Goal: Task Accomplishment & Management: Manage account settings

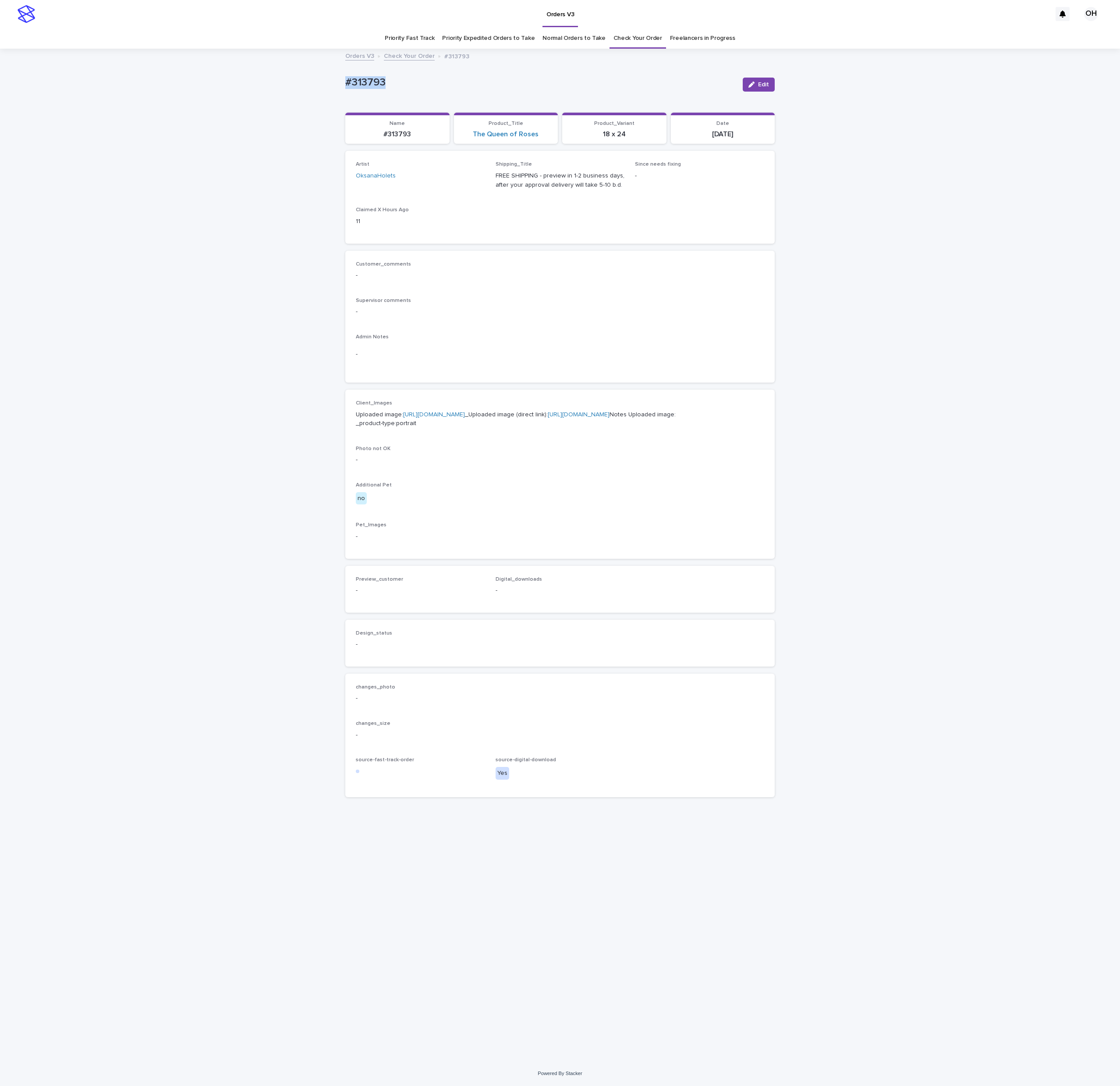
drag, startPoint x: 367, startPoint y: 89, endPoint x: 352, endPoint y: 66, distance: 27.5
click at [301, 91] on div "Loading... Saving… Loading... Saving… #313793 Edit #313793 Edit Sorry, there wa…" at bounding box center [560, 555] width 1120 height 1011
drag, startPoint x: 355, startPoint y: 62, endPoint x: 302, endPoint y: 82, distance: 56.6
click at [230, 81] on div "Loading... Saving… Loading... Saving… #313793 Edit #313793 Edit Sorry, there wa…" at bounding box center [560, 555] width 1120 height 1011
copy p "#313793"
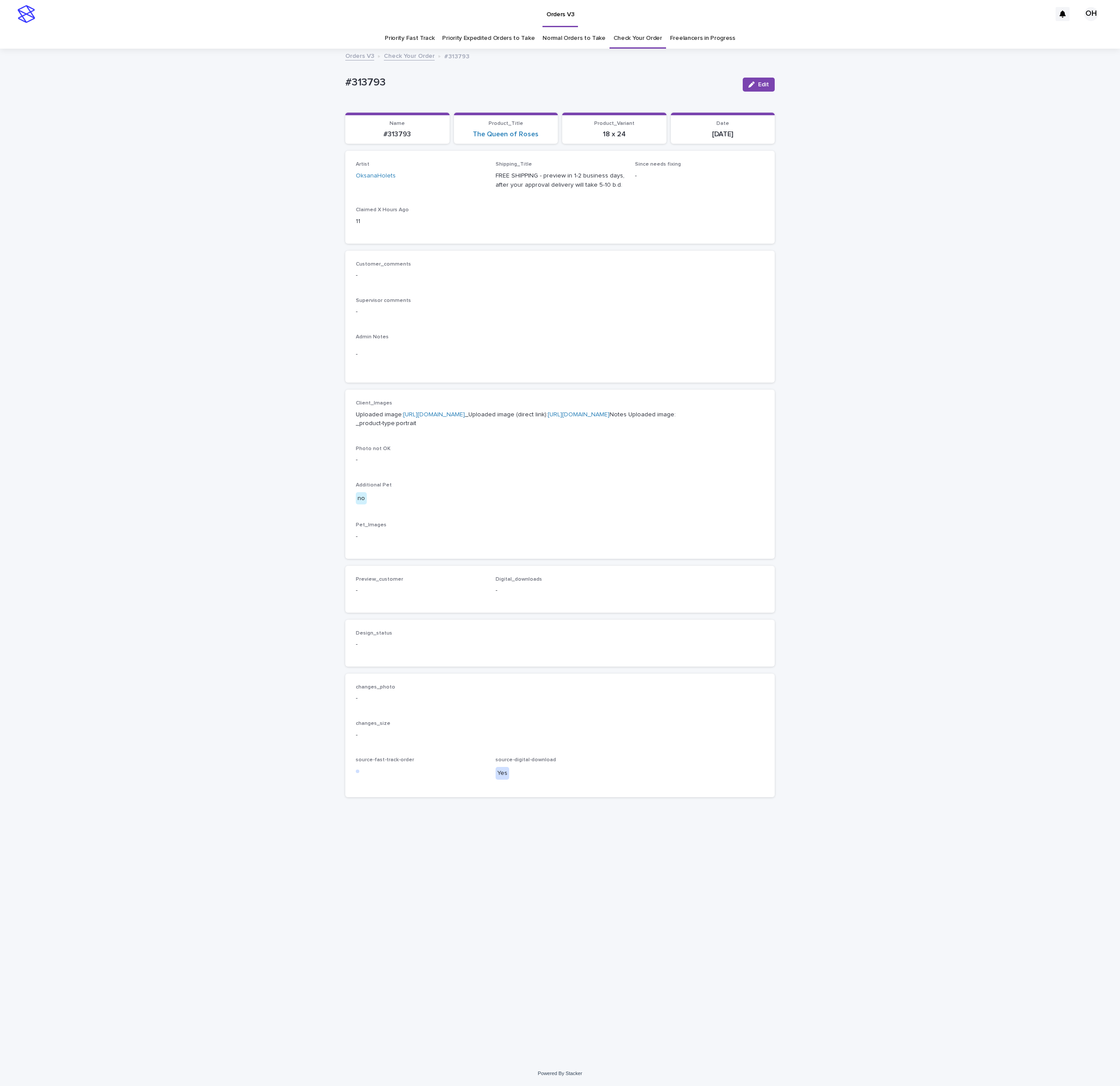
drag, startPoint x: 938, startPoint y: 367, endPoint x: 784, endPoint y: 280, distance: 176.9
click at [938, 367] on div "Loading... Saving… Loading... Saving… #313793 Edit #313793 Edit Sorry, there wa…" at bounding box center [560, 555] width 1120 height 1011
drag, startPoint x: 938, startPoint y: 270, endPoint x: 932, endPoint y: 250, distance: 20.9
click at [938, 270] on div "Loading... Saving… Loading... Saving… #313793 Edit #313793 Edit Sorry, there wa…" at bounding box center [560, 555] width 1120 height 1011
click at [751, 84] on icon "button" at bounding box center [751, 84] width 6 height 6
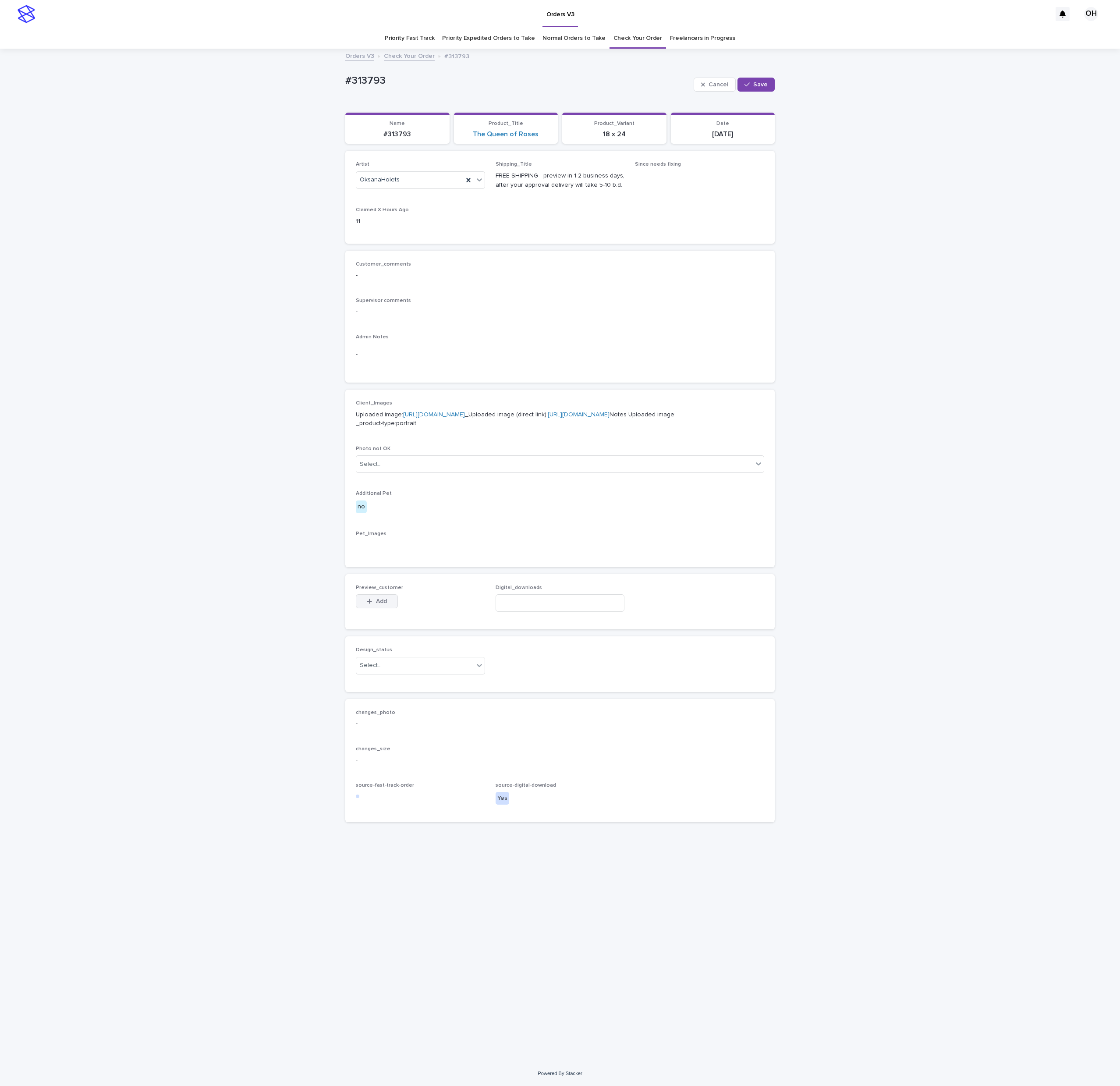
click at [378, 604] on span "Add" at bounding box center [382, 601] width 11 height 6
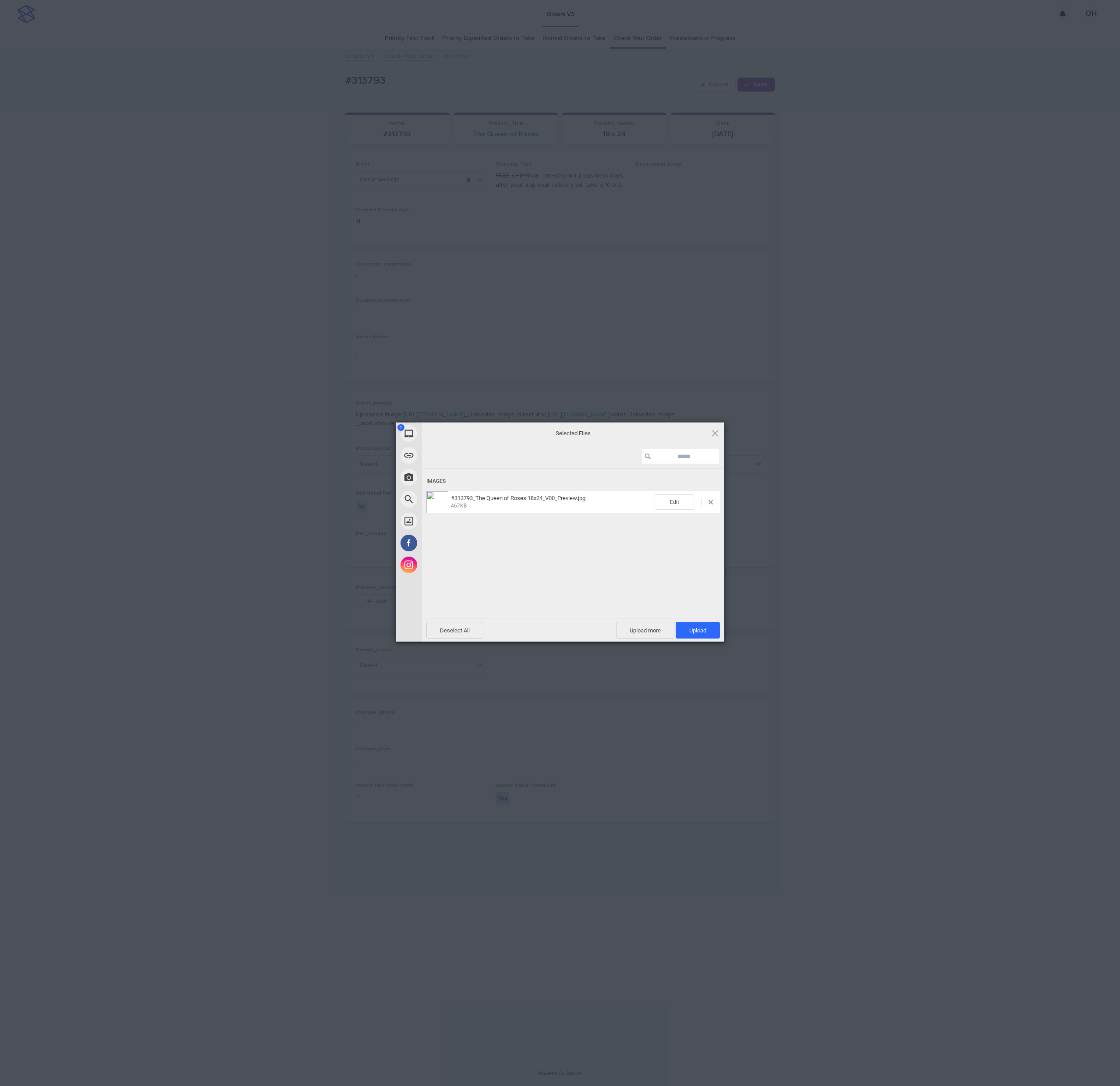
drag, startPoint x: 705, startPoint y: 626, endPoint x: 903, endPoint y: 522, distance: 223.7
click at [705, 626] on span "Upload 1" at bounding box center [698, 630] width 44 height 17
click at [908, 513] on div "My Device Link (URL) Take Photo Web Search Unsplash Facebook Instagram Uploaded…" at bounding box center [560, 543] width 1120 height 1086
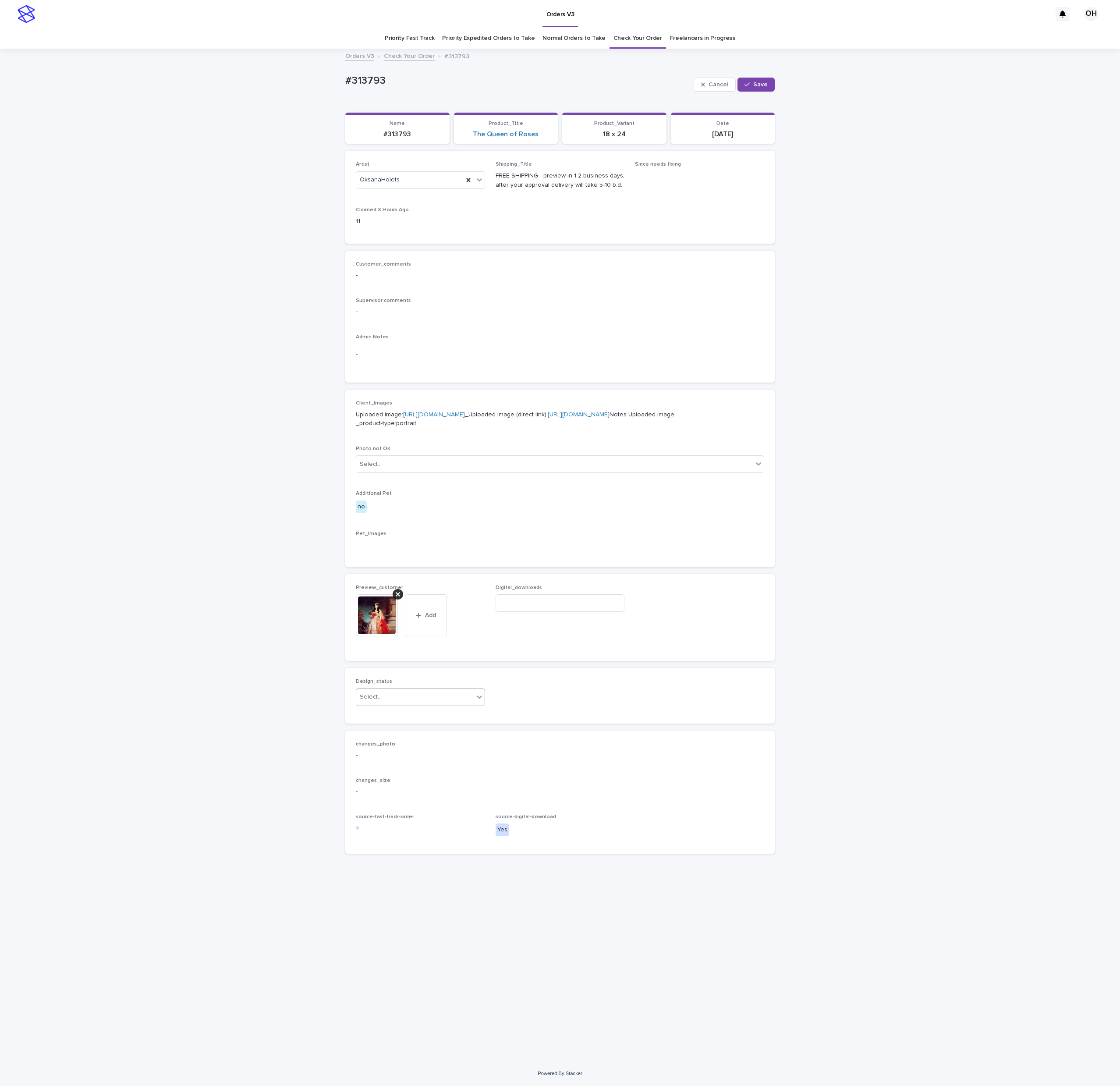
click at [410, 704] on div "Select..." at bounding box center [415, 697] width 117 height 14
click at [395, 757] on div "Uploaded" at bounding box center [420, 760] width 129 height 16
click at [754, 94] on div "Cancel Save" at bounding box center [734, 84] width 81 height 35
click at [766, 86] on span "Save" at bounding box center [761, 84] width 14 height 6
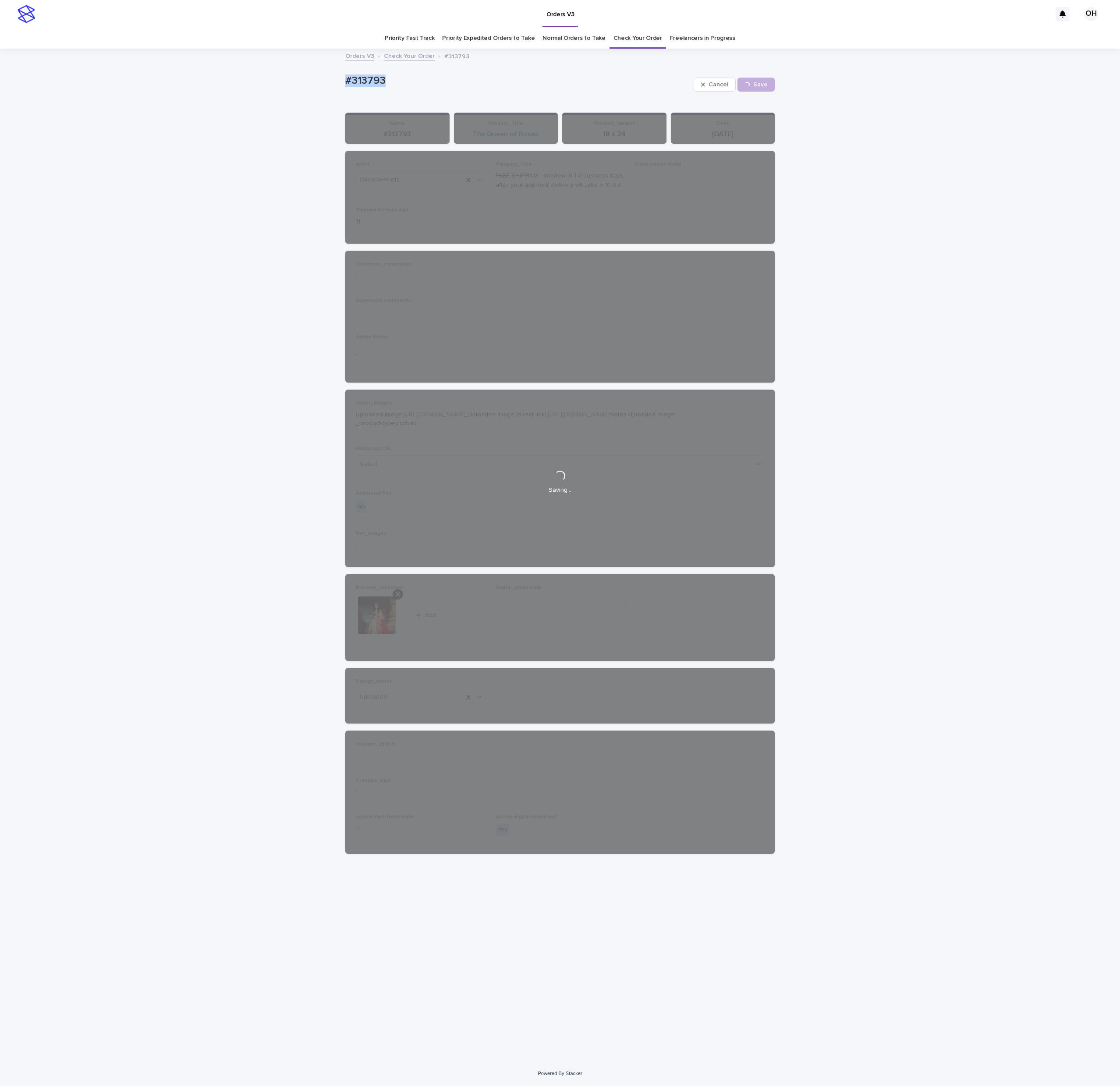
drag, startPoint x: 410, startPoint y: 70, endPoint x: 364, endPoint y: 89, distance: 49.8
click at [284, 87] on div "Loading... Saving… Loading... Saving… #313793 Cancel Save #313793 Cancel Loadin…" at bounding box center [560, 555] width 1120 height 1011
copy p "#313793"
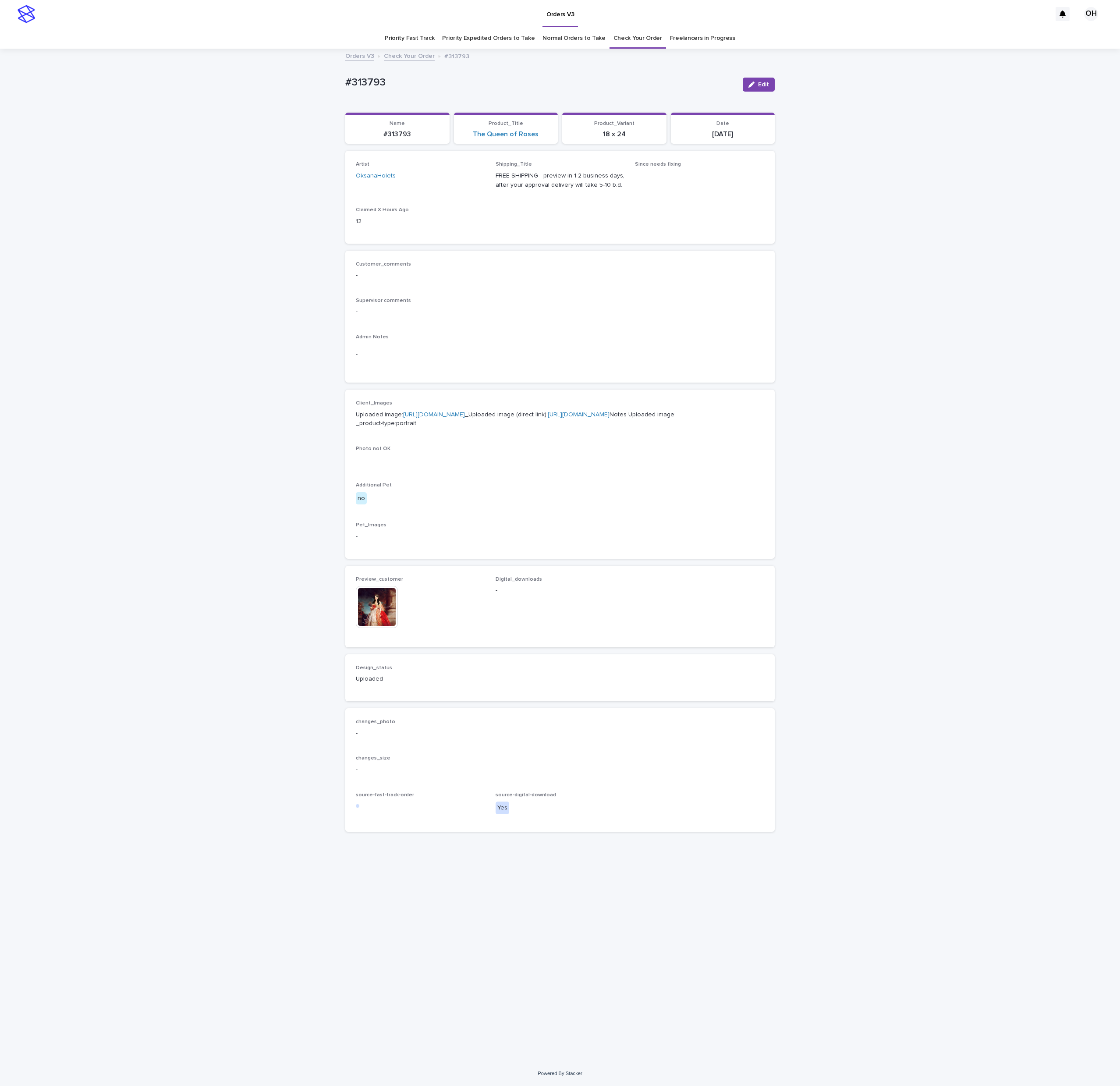
drag, startPoint x: 577, startPoint y: 282, endPoint x: 526, endPoint y: 322, distance: 64.8
click at [577, 282] on div "Customer_comments -" at bounding box center [560, 274] width 408 height 26
click at [762, 85] on span "Edit" at bounding box center [764, 84] width 11 height 6
click at [549, 612] on input at bounding box center [560, 603] width 129 height 18
paste input "**********"
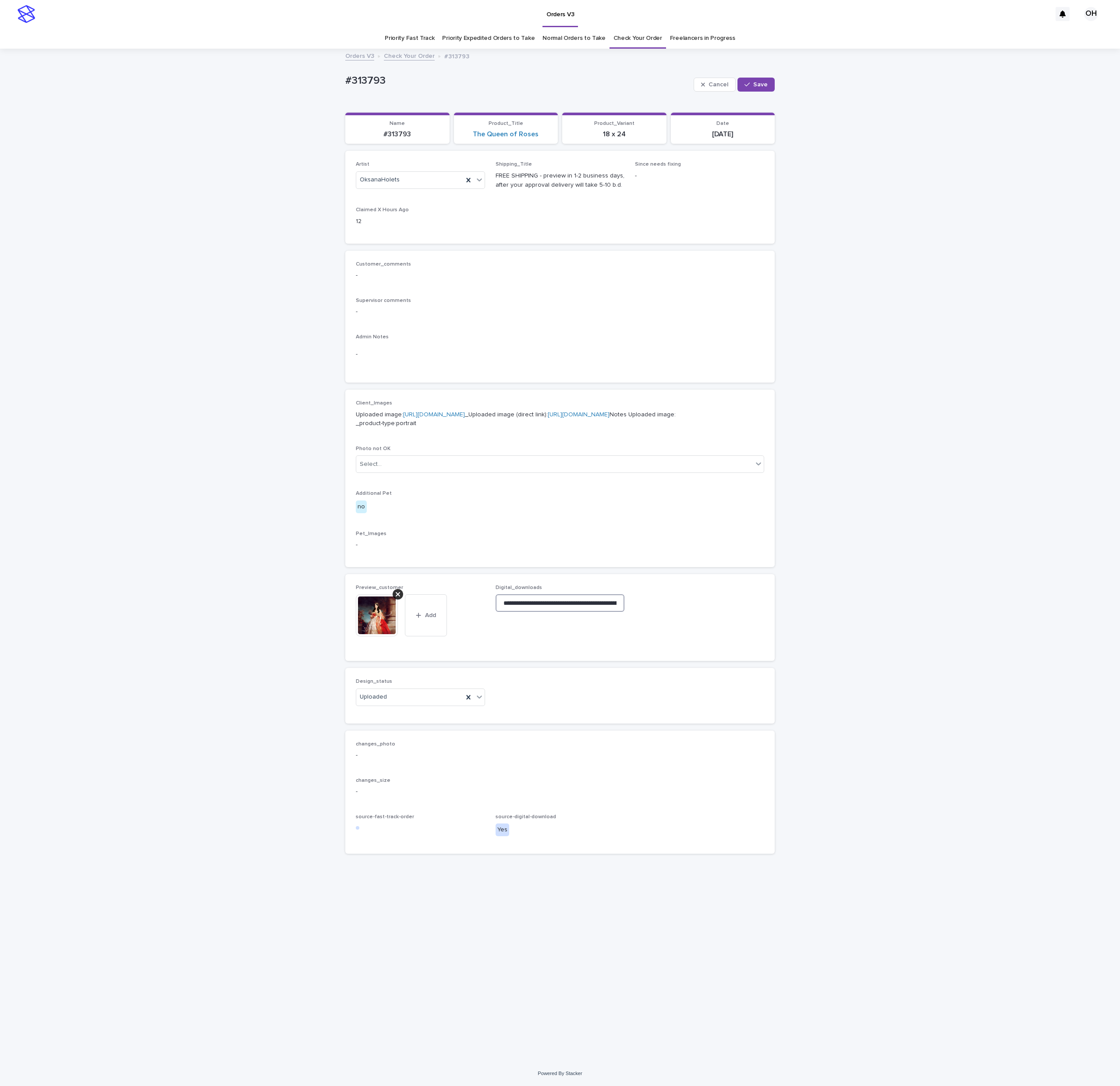
scroll to position [0, 139]
type input "**********"
click at [753, 80] on button "Save" at bounding box center [756, 84] width 37 height 14
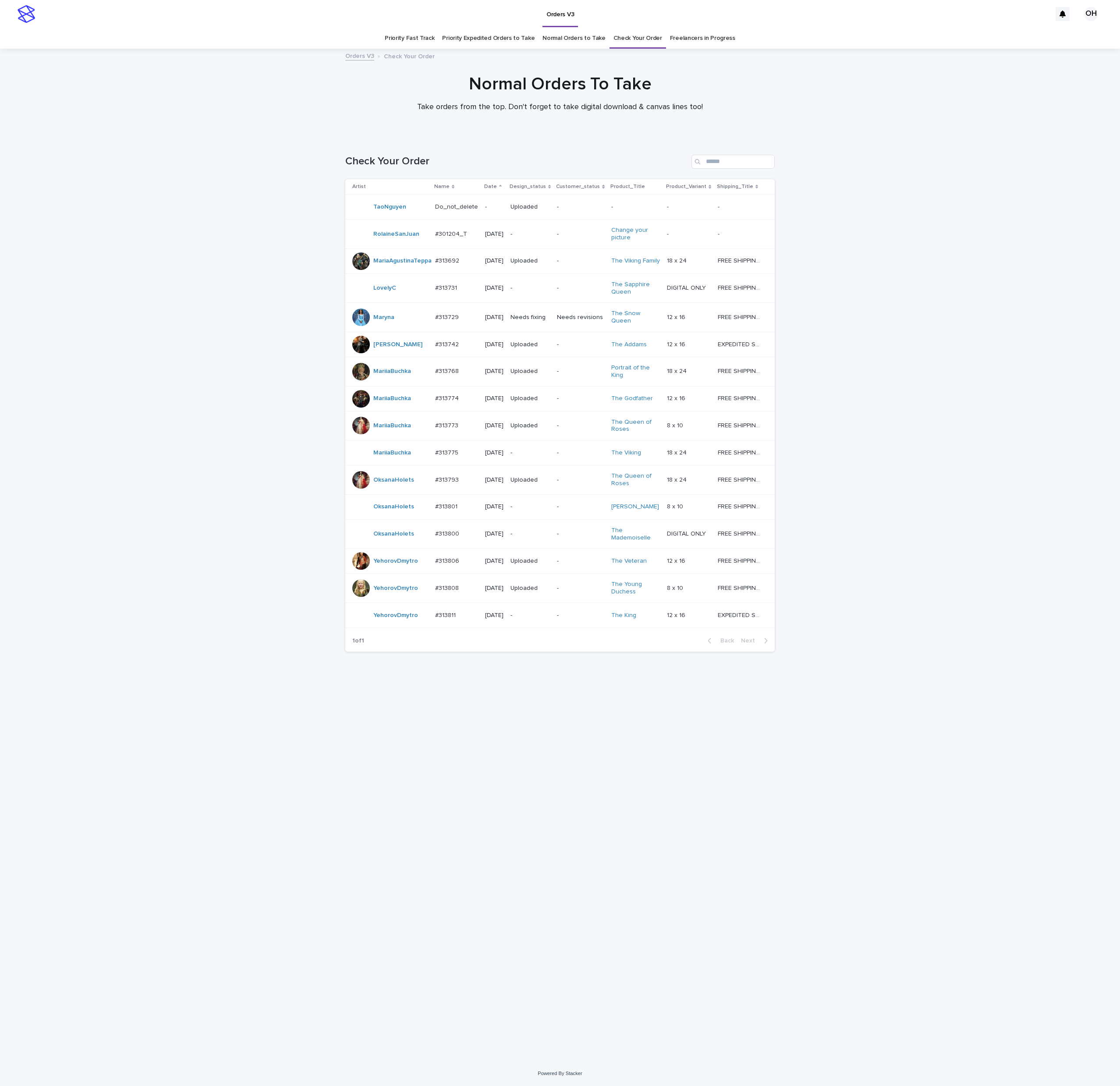
click at [444, 511] on p "#313801" at bounding box center [448, 506] width 24 height 9
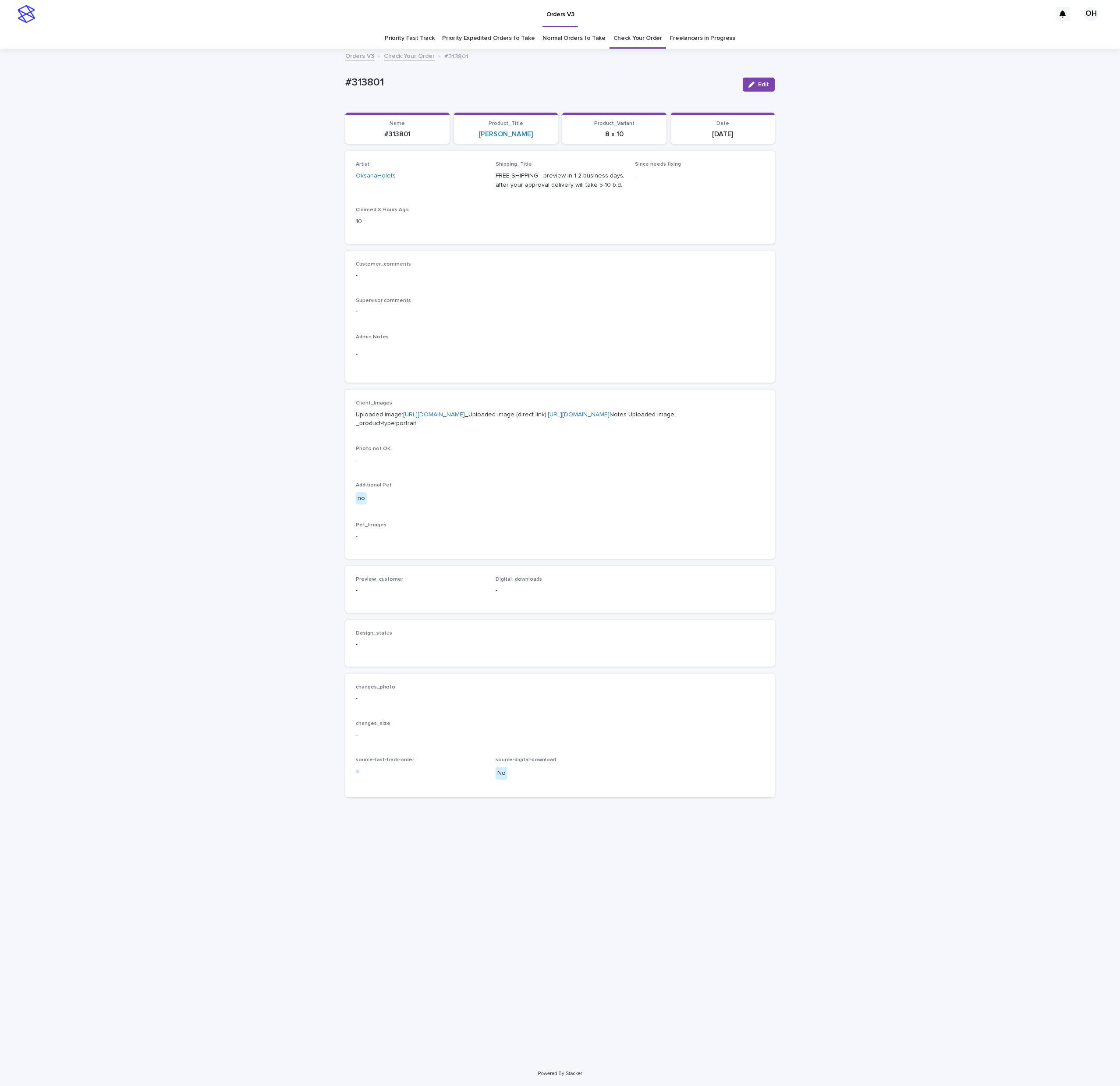
drag, startPoint x: 620, startPoint y: 303, endPoint x: 602, endPoint y: 317, distance: 22.8
click at [620, 303] on p "Supervisor comments" at bounding box center [560, 300] width 408 height 6
click at [417, 418] on link "[URL][DOMAIN_NAME]" at bounding box center [434, 414] width 62 height 6
drag, startPoint x: 350, startPoint y: 88, endPoint x: 373, endPoint y: 80, distance: 24.4
click at [276, 83] on div "Loading... Saving… Loading... Saving… #313801 Edit #313801 Edit Sorry, there wa…" at bounding box center [560, 555] width 1120 height 1011
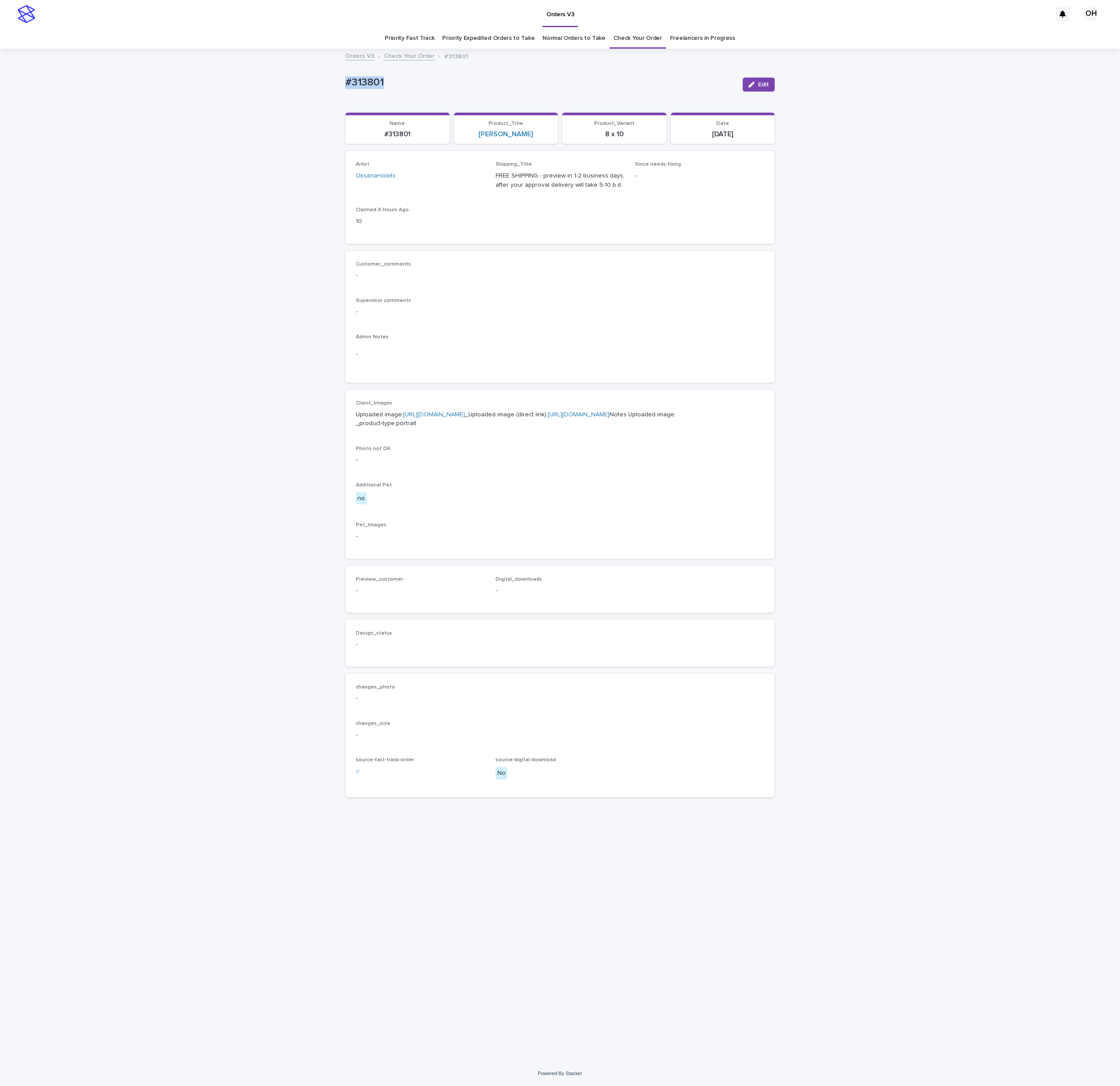
copy p "#313801"
drag, startPoint x: 343, startPoint y: 89, endPoint x: 339, endPoint y: 91, distance: 4.5
copy p "#313801"
drag, startPoint x: 597, startPoint y: 327, endPoint x: 596, endPoint y: 322, distance: 5.1
click at [598, 327] on div "Customer_comments - Supervisor comments - Admin Notes -" at bounding box center [560, 317] width 408 height 111
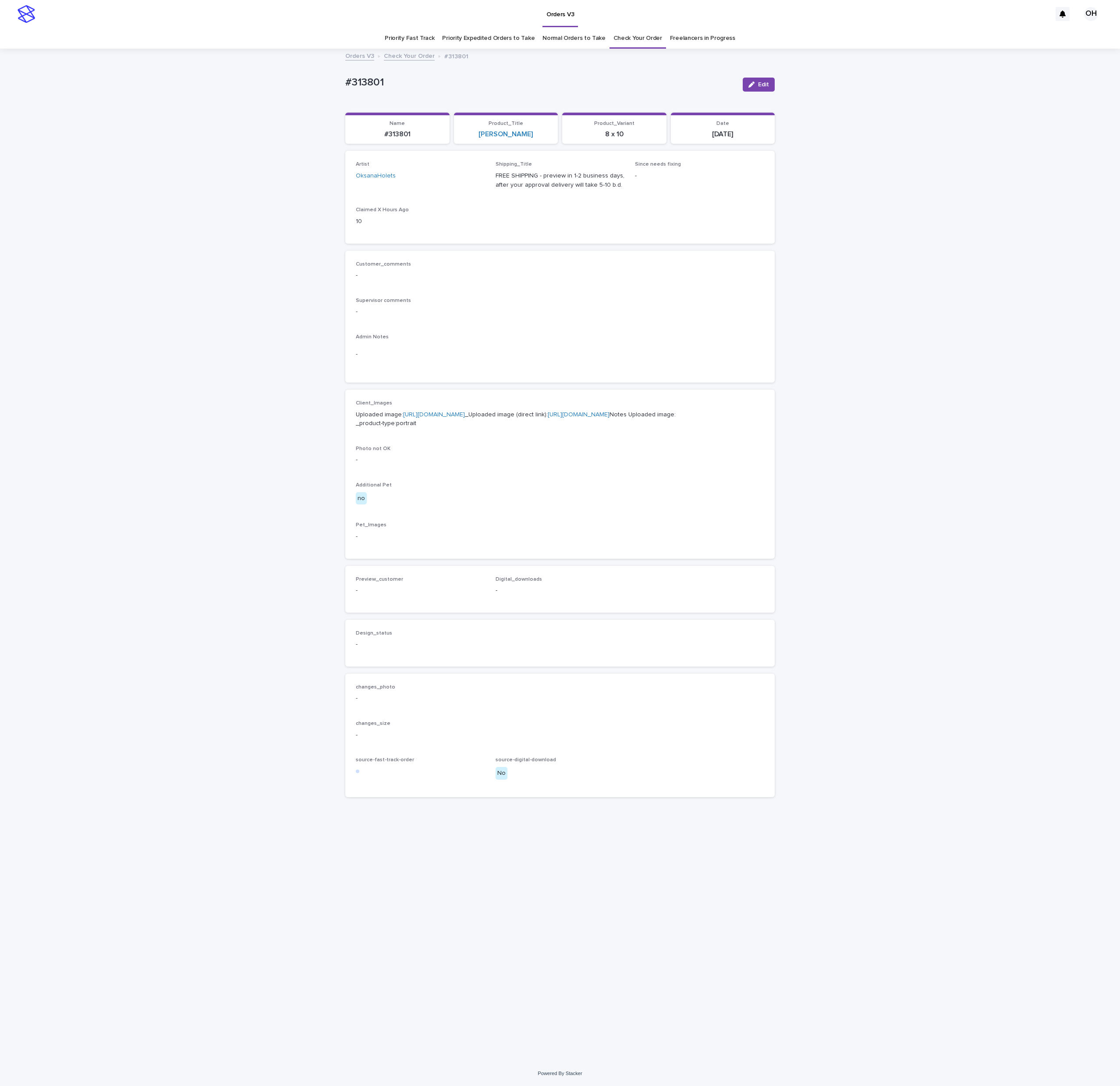
drag, startPoint x: 528, startPoint y: 282, endPoint x: 887, endPoint y: 167, distance: 377.0
click at [532, 280] on div "Customer_comments -" at bounding box center [560, 274] width 408 height 26
click at [763, 81] on span "Edit" at bounding box center [764, 84] width 11 height 6
drag, startPoint x: 366, startPoint y: 657, endPoint x: 360, endPoint y: 677, distance: 20.9
click at [368, 604] on icon "button" at bounding box center [369, 601] width 5 height 6
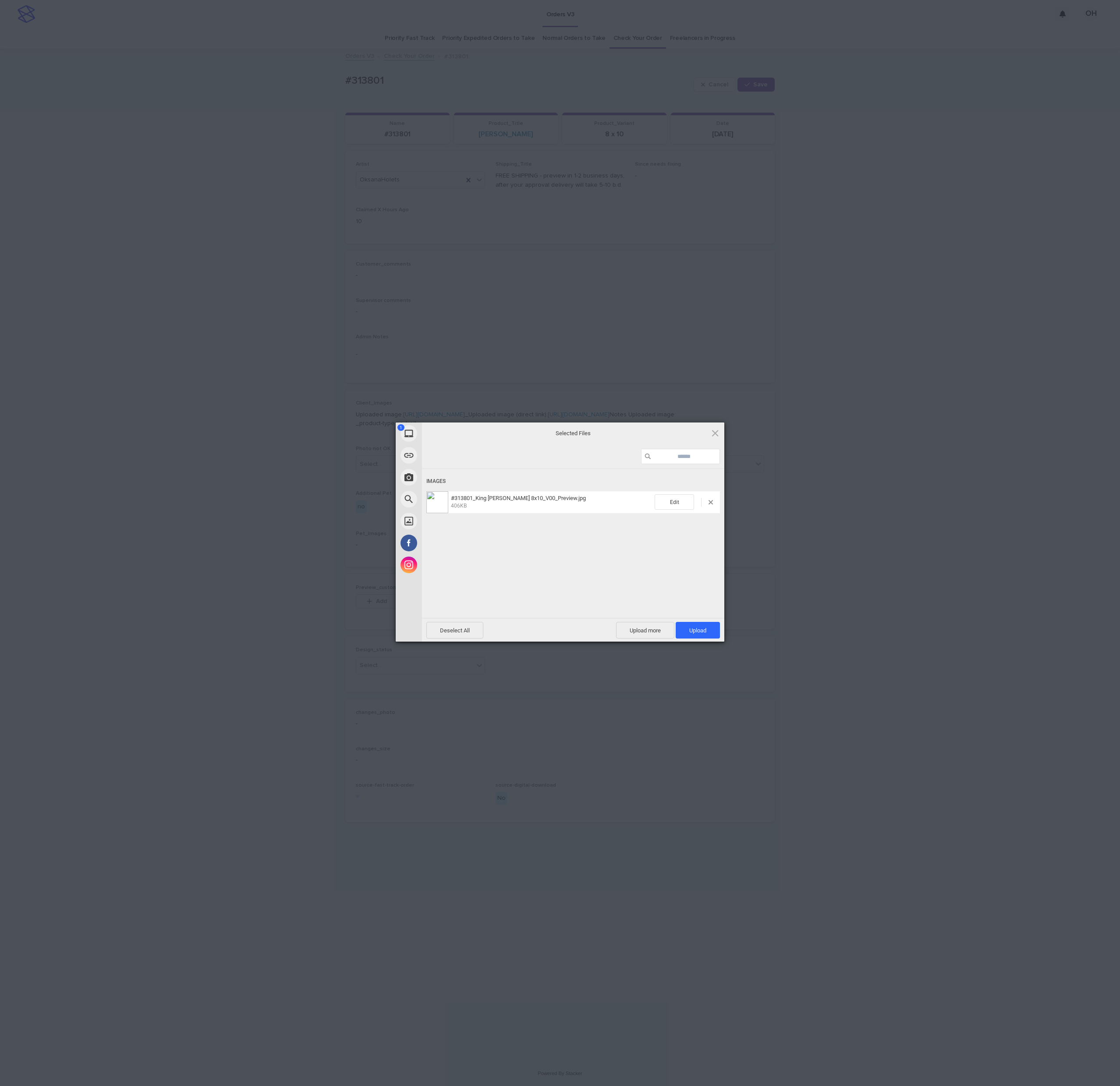
drag, startPoint x: 707, startPoint y: 636, endPoint x: 873, endPoint y: 541, distance: 191.3
click at [707, 635] on span "Upload 1" at bounding box center [698, 630] width 44 height 17
click at [900, 513] on div "My Device Link (URL) Take Photo Web Search Unsplash Facebook Instagram Uploaded…" at bounding box center [560, 543] width 1120 height 1086
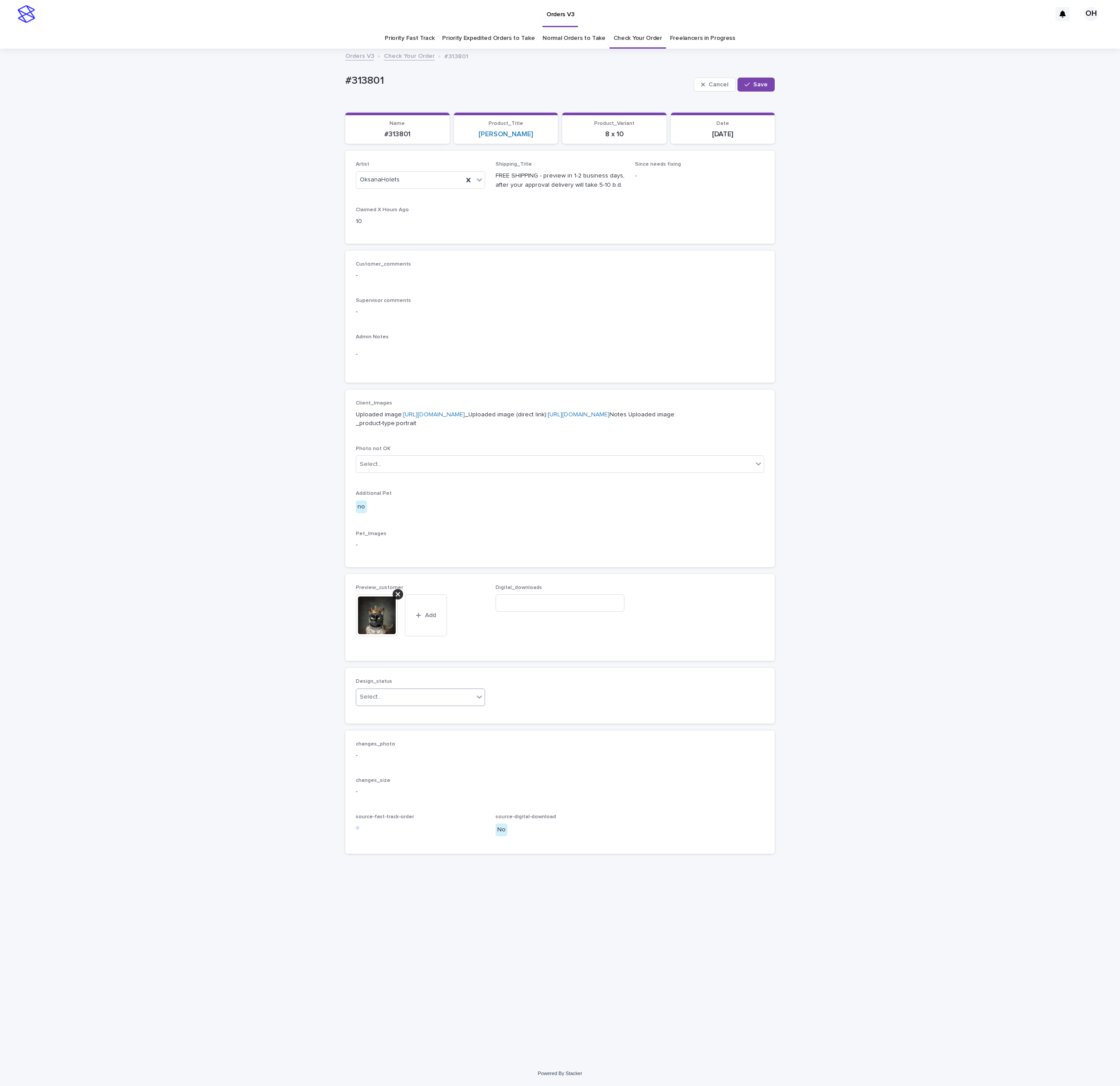
click at [397, 704] on div "Select..." at bounding box center [415, 697] width 117 height 14
drag, startPoint x: 396, startPoint y: 769, endPoint x: 495, endPoint y: 466, distance: 318.8
click at [397, 769] on div "Uploaded" at bounding box center [420, 769] width 129 height 16
click at [326, 95] on div "Loading... Saving… Loading... Saving… #313801 Cancel Save #313801 Cancel Save S…" at bounding box center [560, 555] width 1120 height 1011
copy p "#313801"
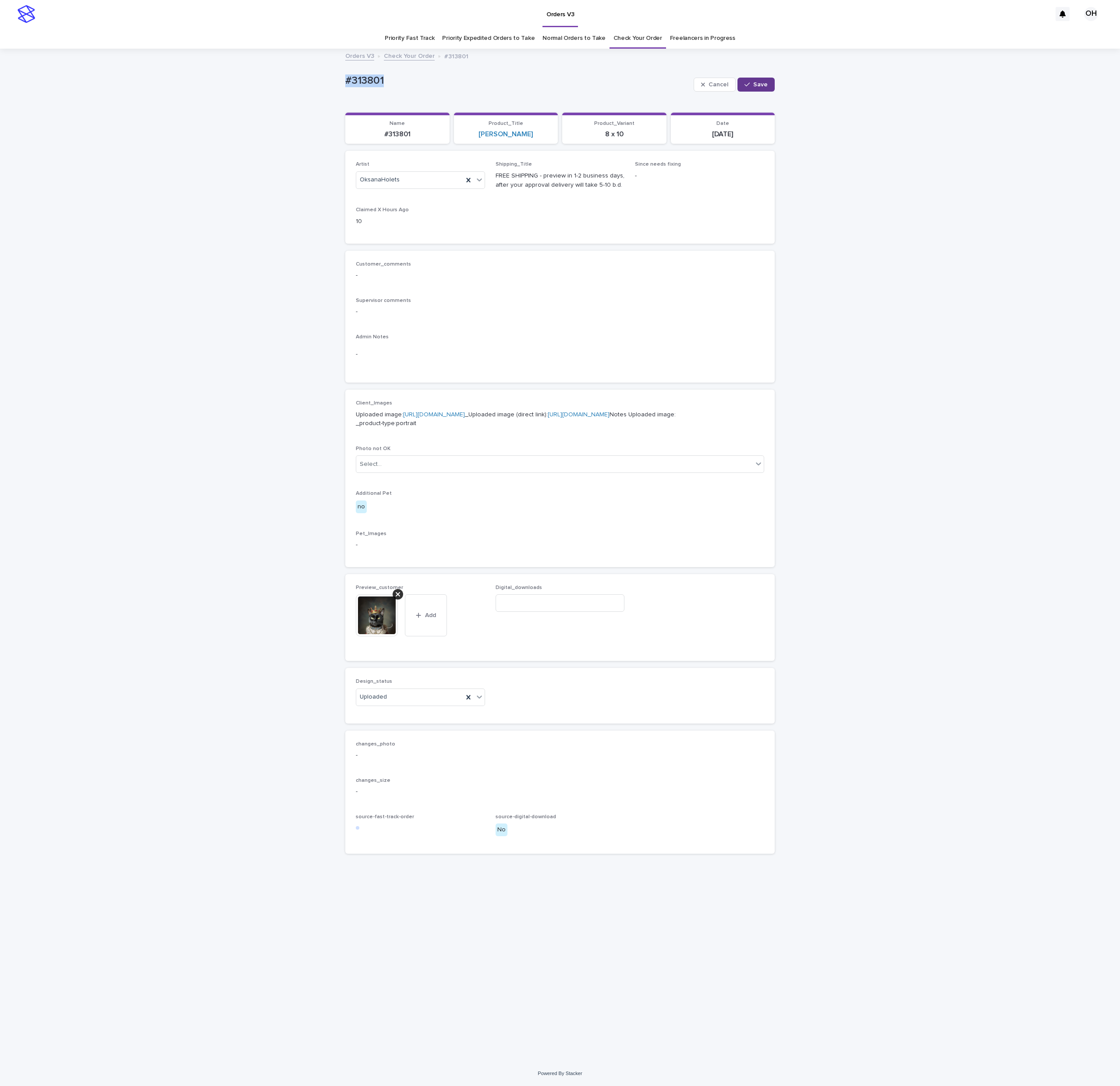
click at [758, 83] on span "Save" at bounding box center [761, 84] width 14 height 6
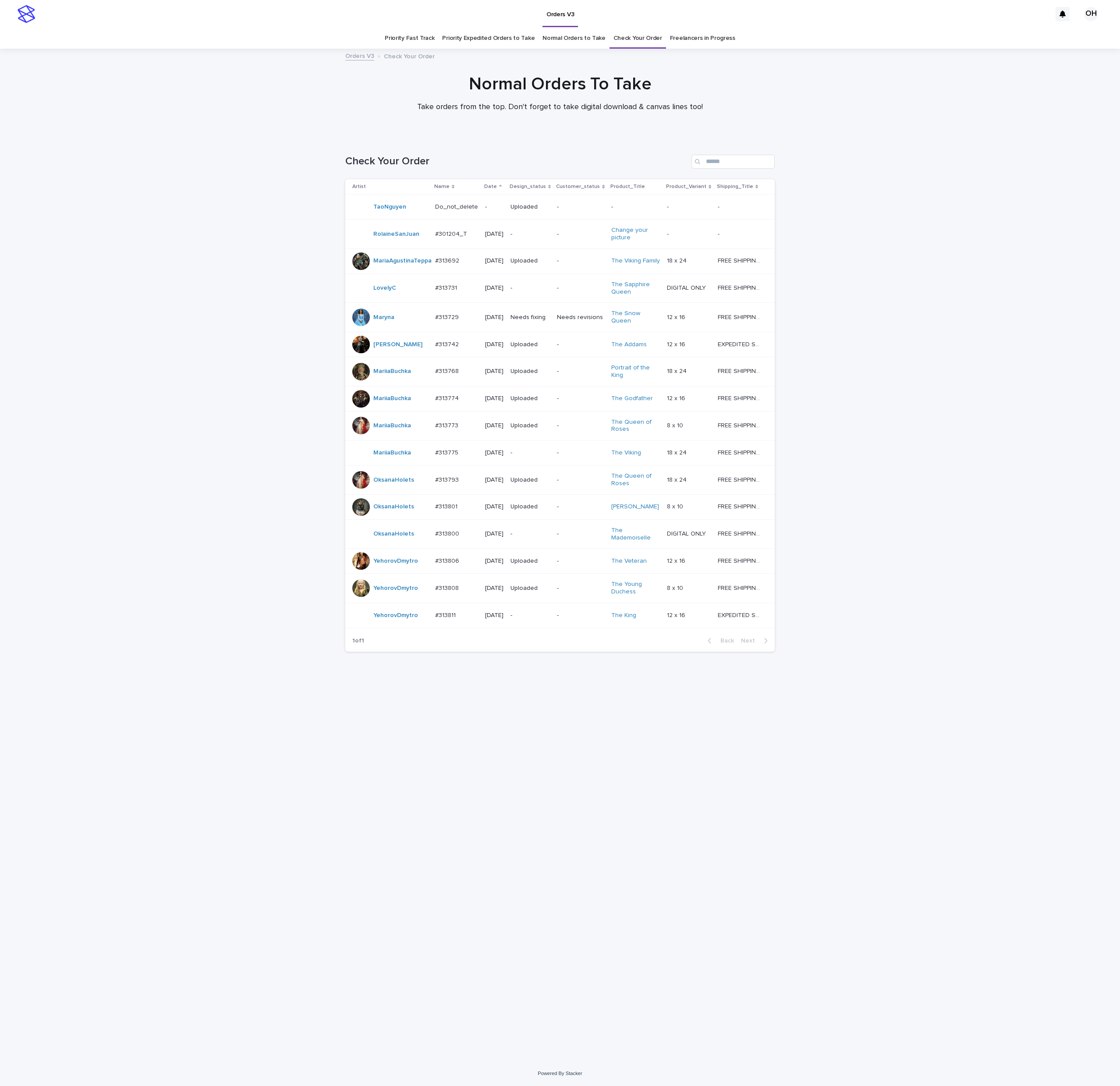
click at [450, 538] on p "#313800" at bounding box center [448, 533] width 26 height 9
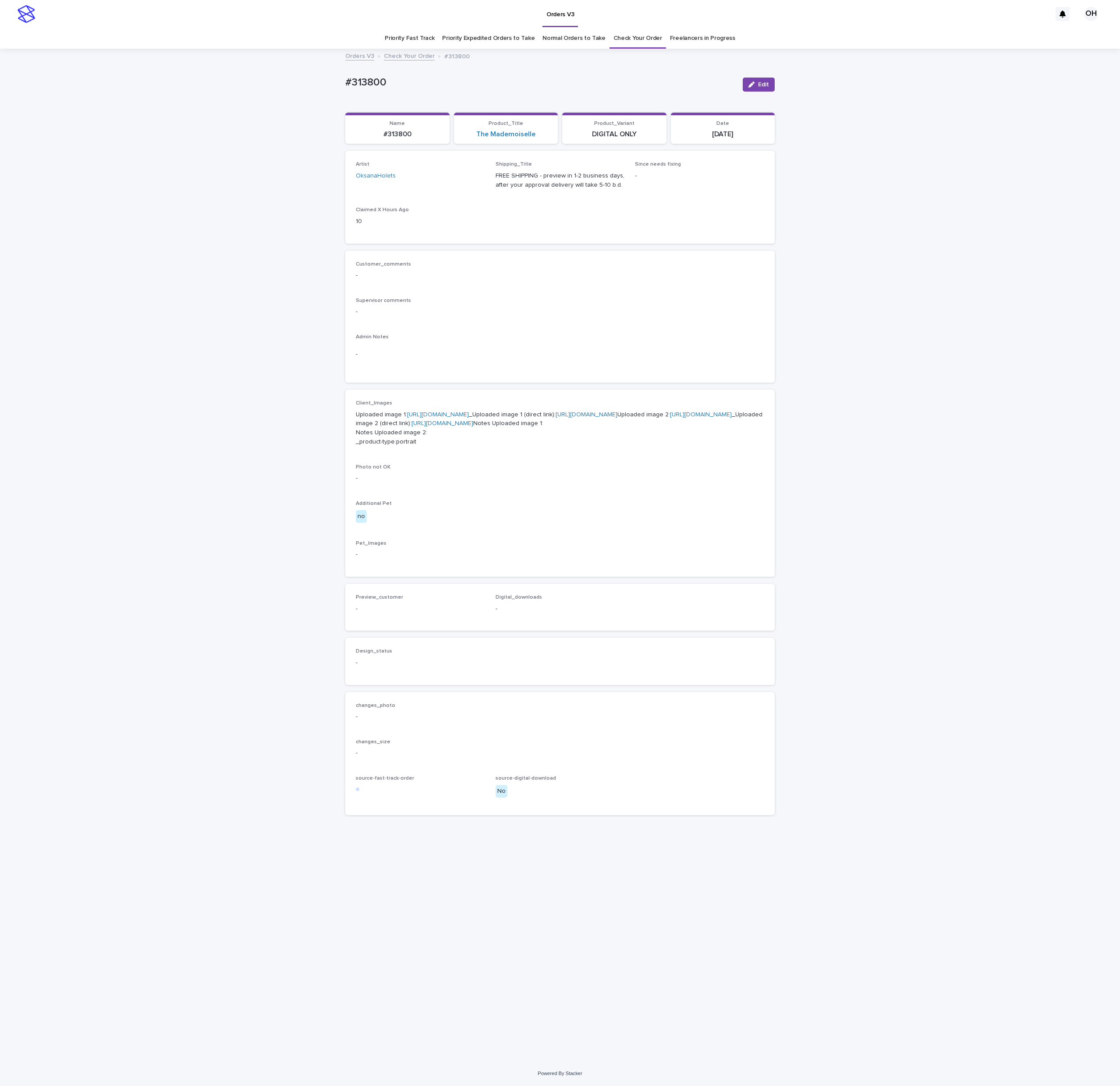
click at [419, 416] on p "Uploaded image 1: [URL][DOMAIN_NAME] _Uploaded image 1 (direct link): [URL][DOM…" at bounding box center [560, 429] width 408 height 37
click at [427, 418] on link "[URL][DOMAIN_NAME]" at bounding box center [438, 414] width 62 height 6
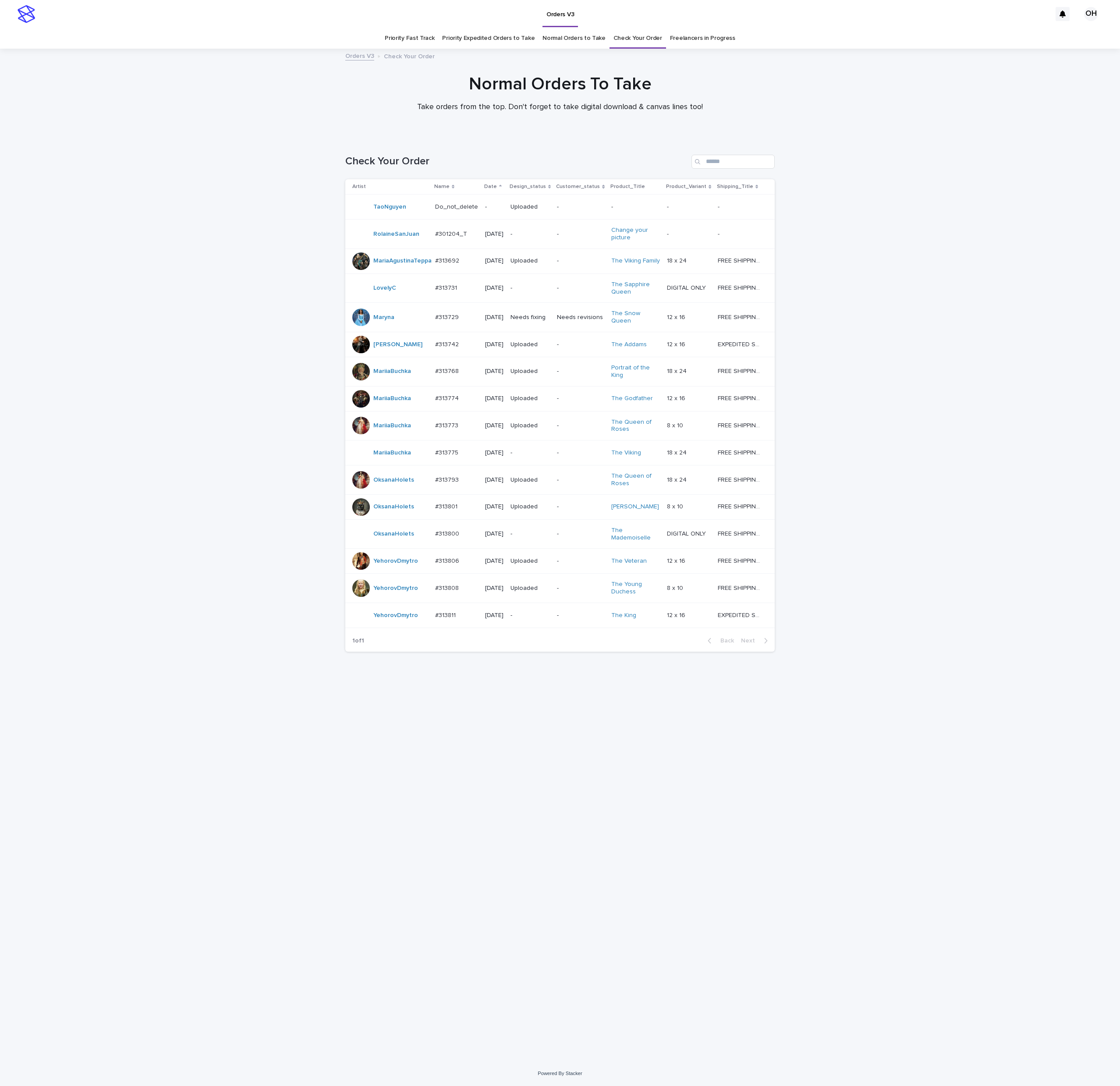
click at [984, 75] on div "Normal Orders To Take Take orders from the top. Don't forget to take digital do…" at bounding box center [560, 97] width 1120 height 47
click at [361, 603] on td "YehorovDmytro" at bounding box center [389, 588] width 86 height 29
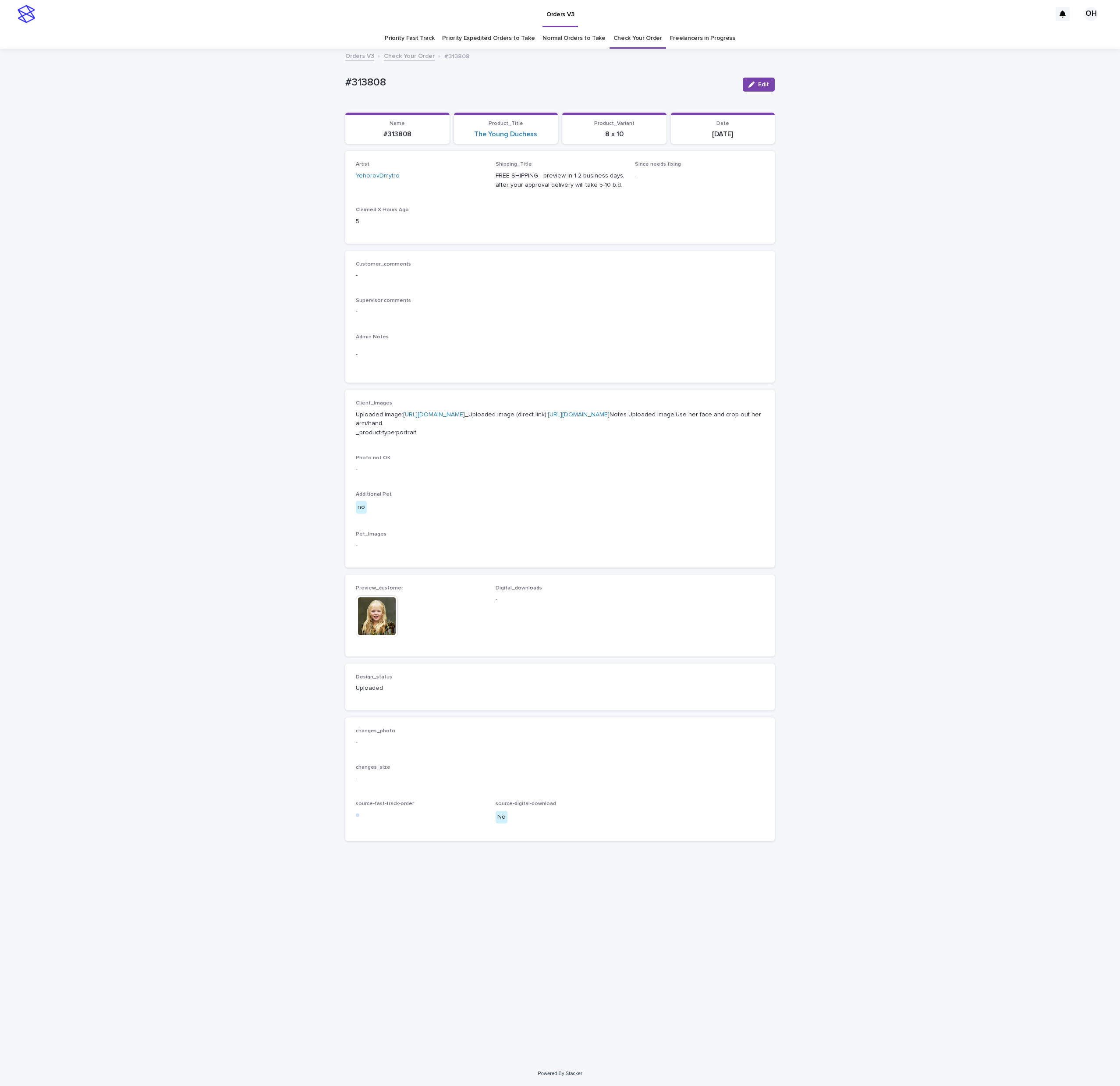
click at [381, 637] on img at bounding box center [377, 616] width 42 height 42
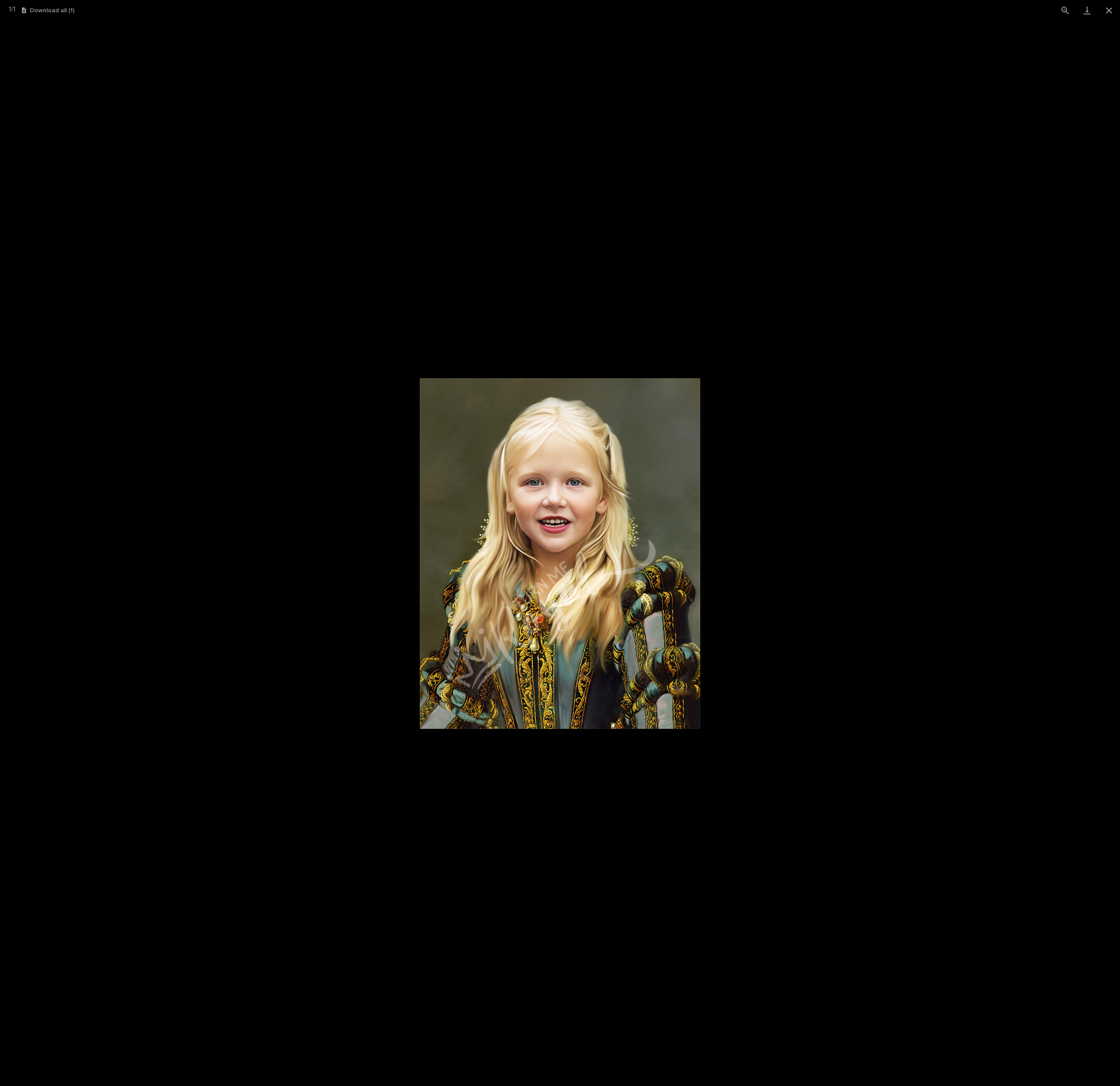
click at [965, 581] on picture at bounding box center [560, 553] width 1120 height 1066
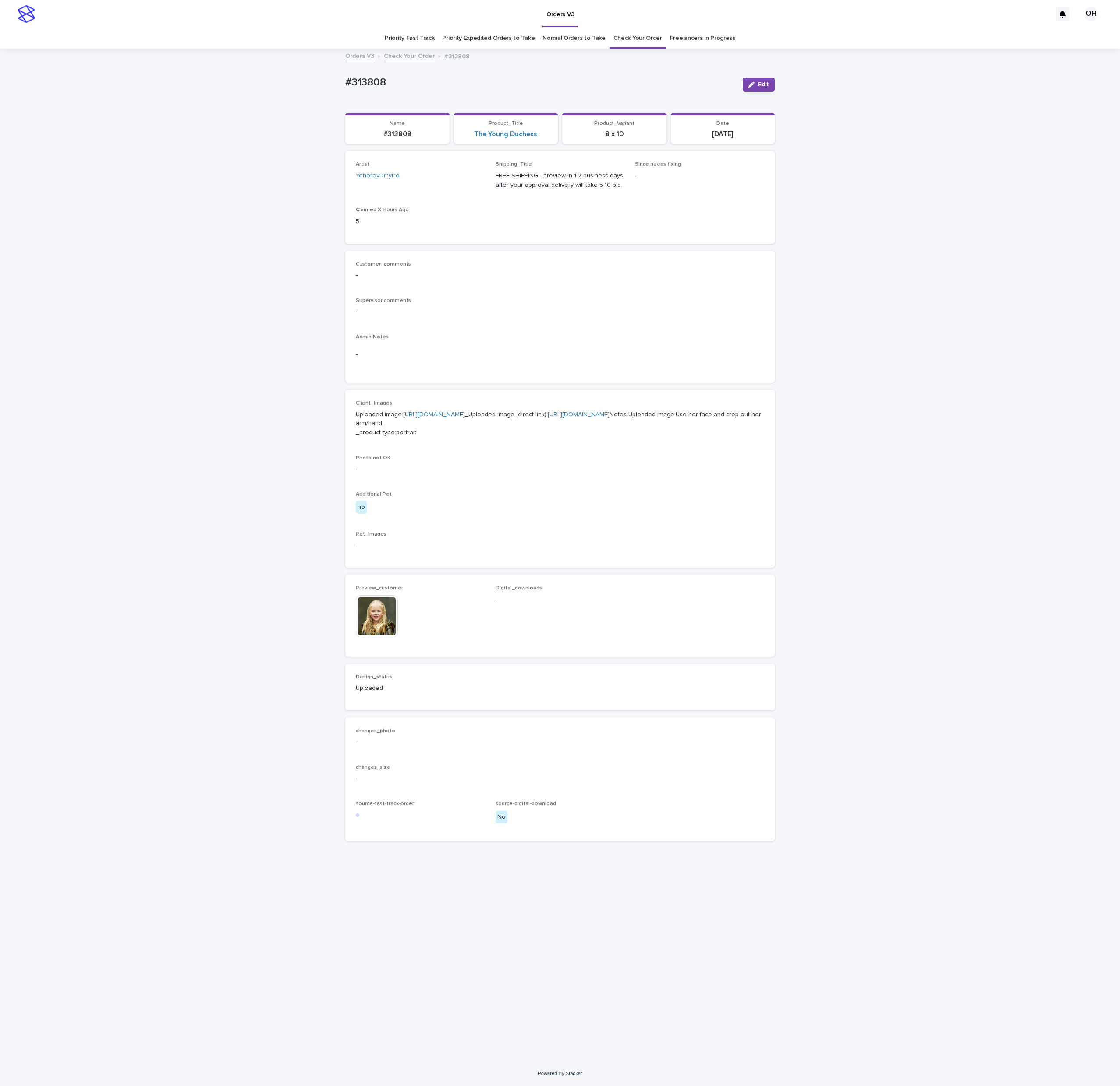
click at [451, 418] on link "[URL][DOMAIN_NAME]" at bounding box center [434, 414] width 62 height 6
click at [363, 637] on img at bounding box center [377, 616] width 42 height 42
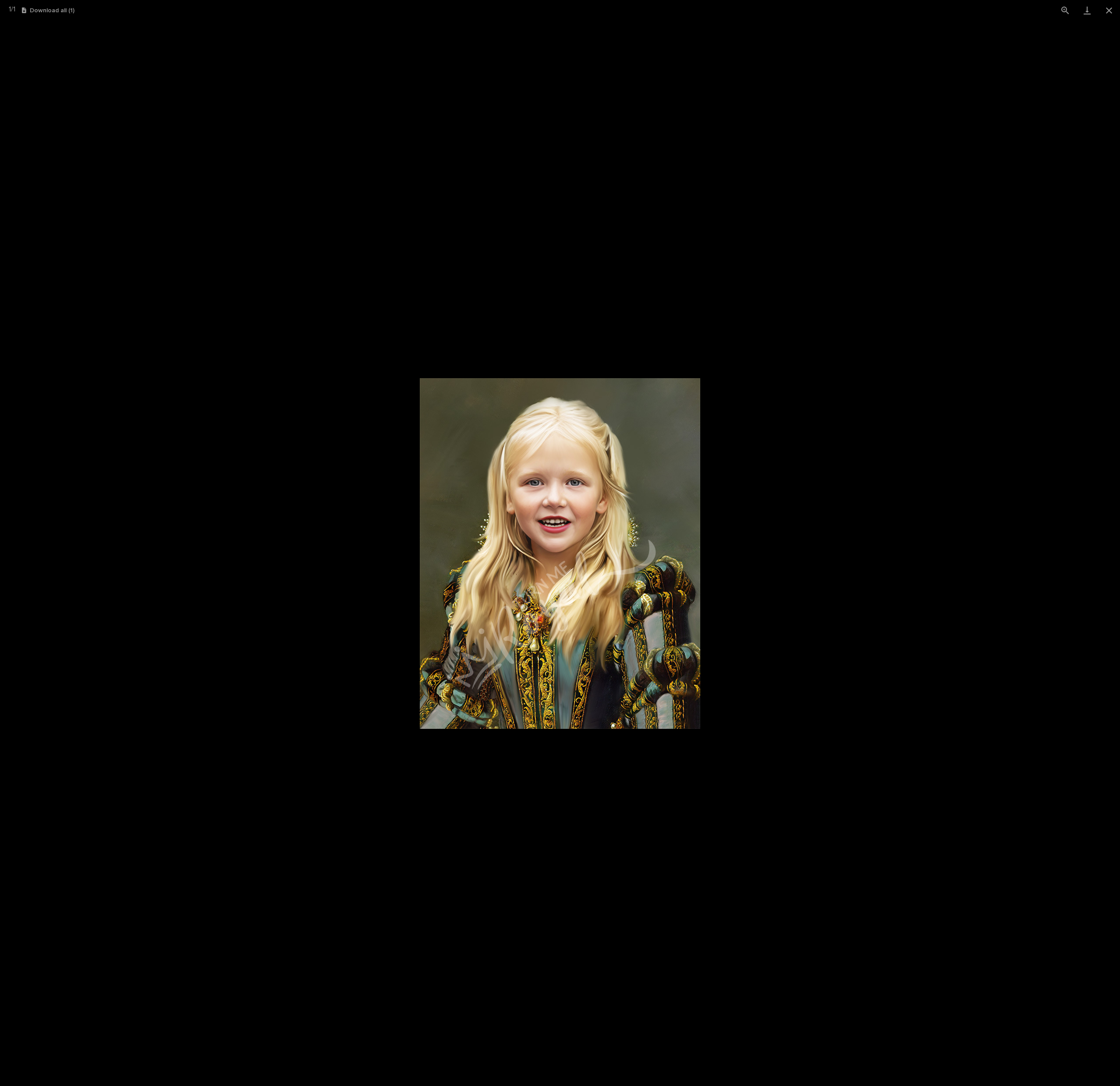
click at [986, 532] on picture at bounding box center [560, 553] width 1120 height 1066
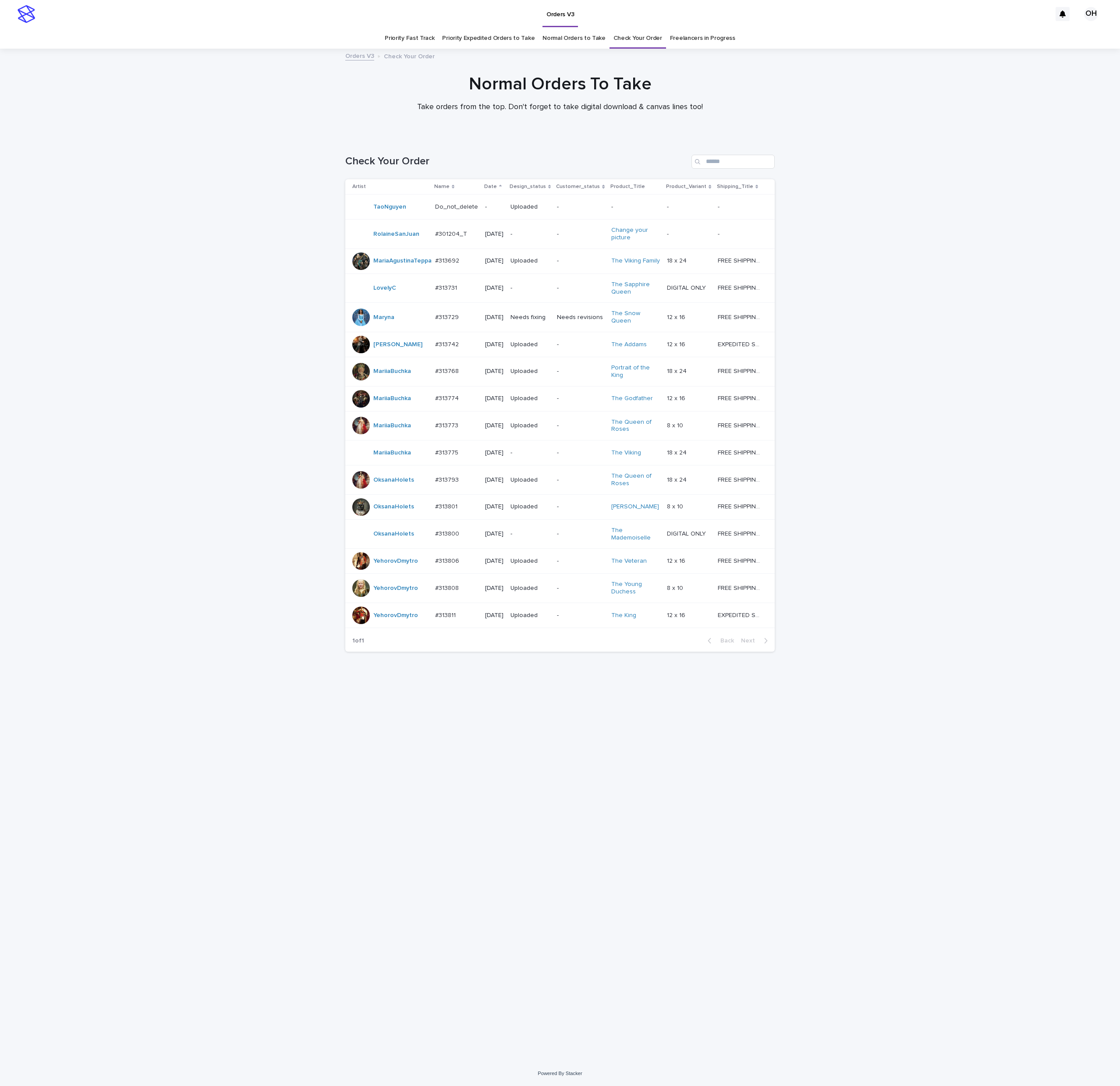
click at [443, 538] on p "#313800" at bounding box center [448, 533] width 26 height 9
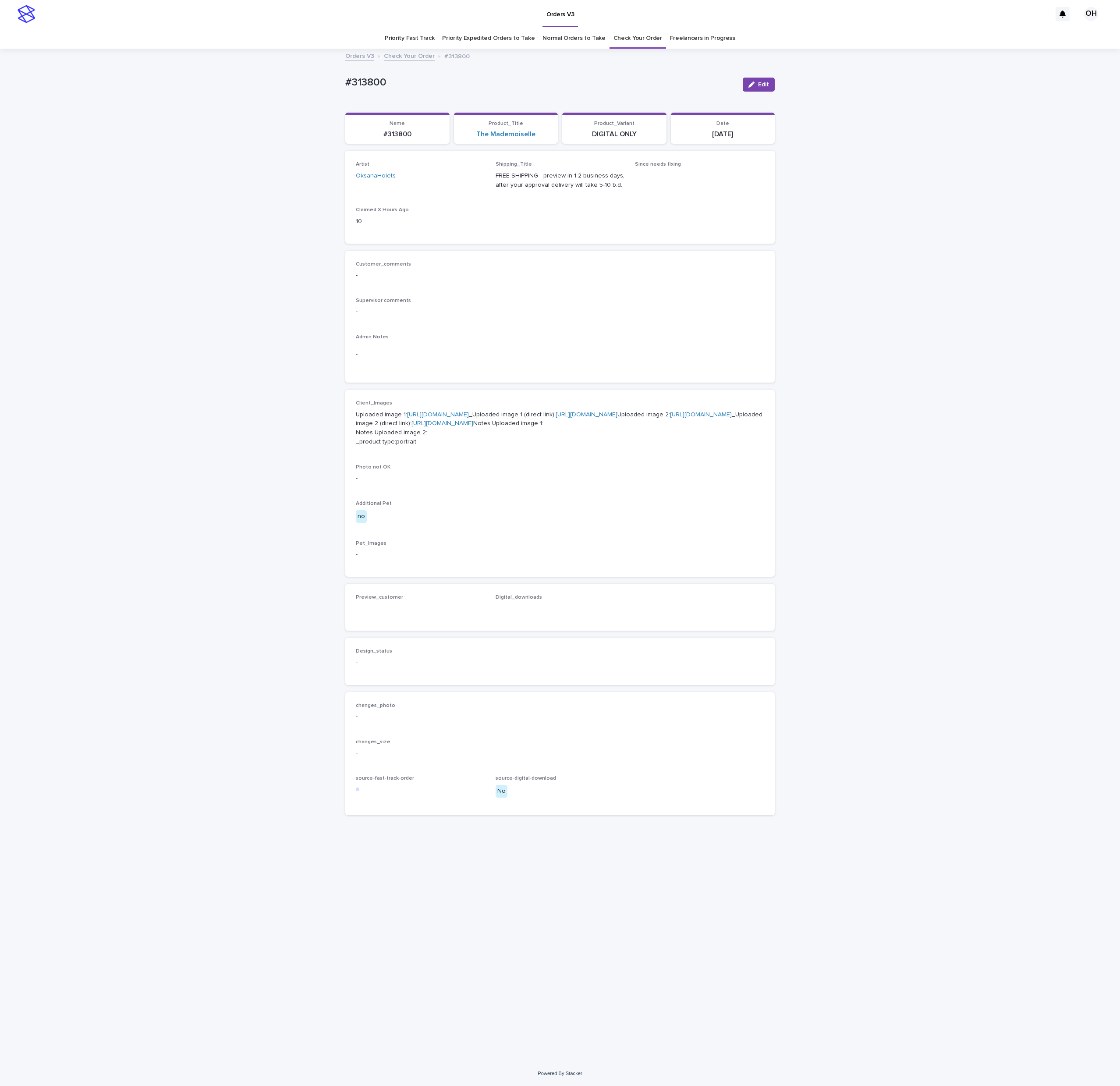
click at [591, 325] on div "Customer_comments - Supervisor comments - Admin Notes -" at bounding box center [560, 317] width 408 height 111
click at [427, 418] on link "[URL][DOMAIN_NAME]" at bounding box center [438, 414] width 62 height 6
click at [670, 418] on link "[URL][DOMAIN_NAME]" at bounding box center [701, 414] width 62 height 6
